Goal: Task Accomplishment & Management: Complete application form

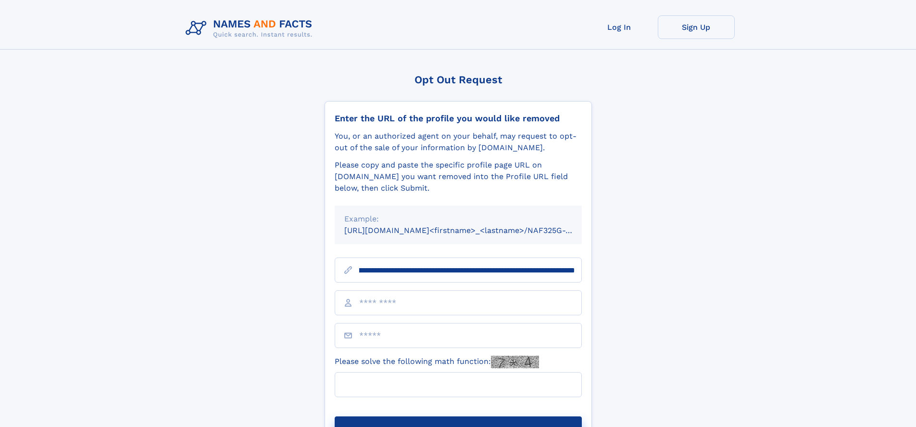
scroll to position [0, 110]
type input "**********"
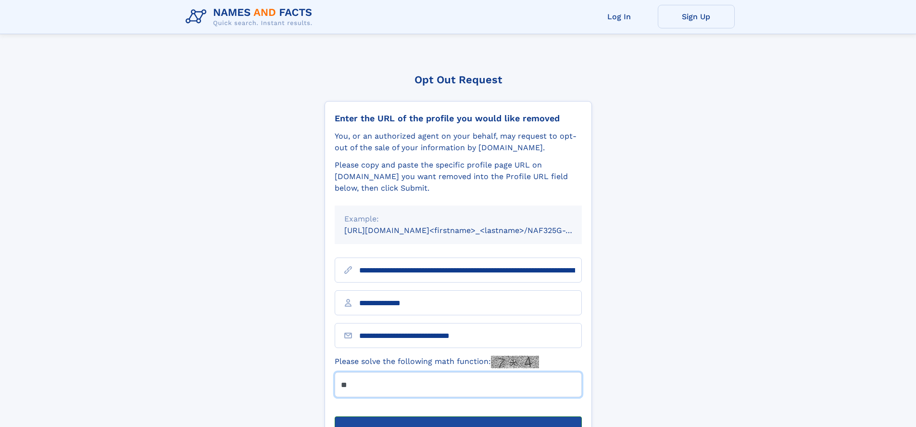
type input "**"
click at [458, 416] on button "Submit Opt Out Request" at bounding box center [458, 431] width 247 height 31
